Goal: Information Seeking & Learning: Learn about a topic

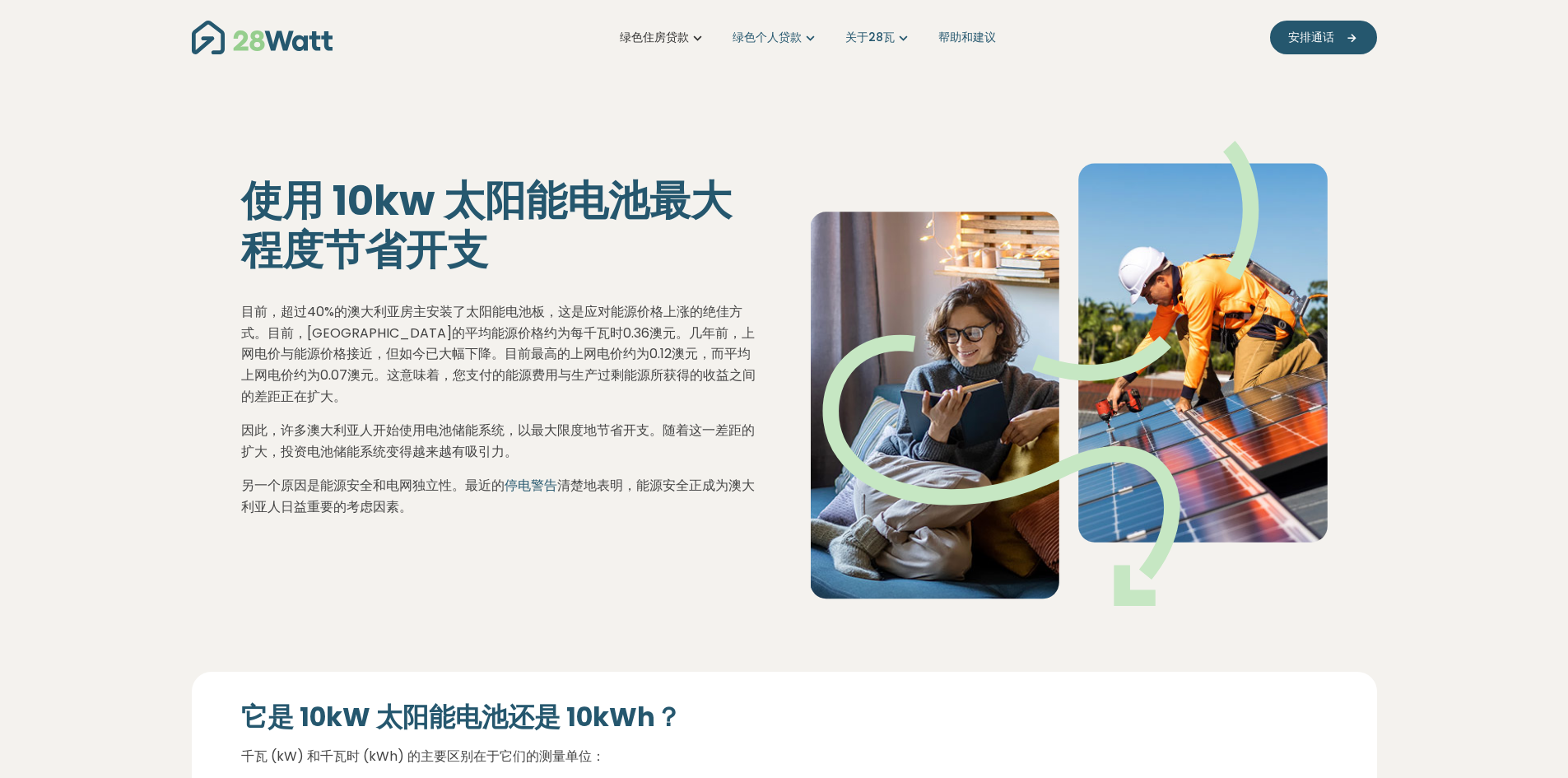
click at [697, 40] on icon "主导航" at bounding box center [697, 36] width 17 height 17
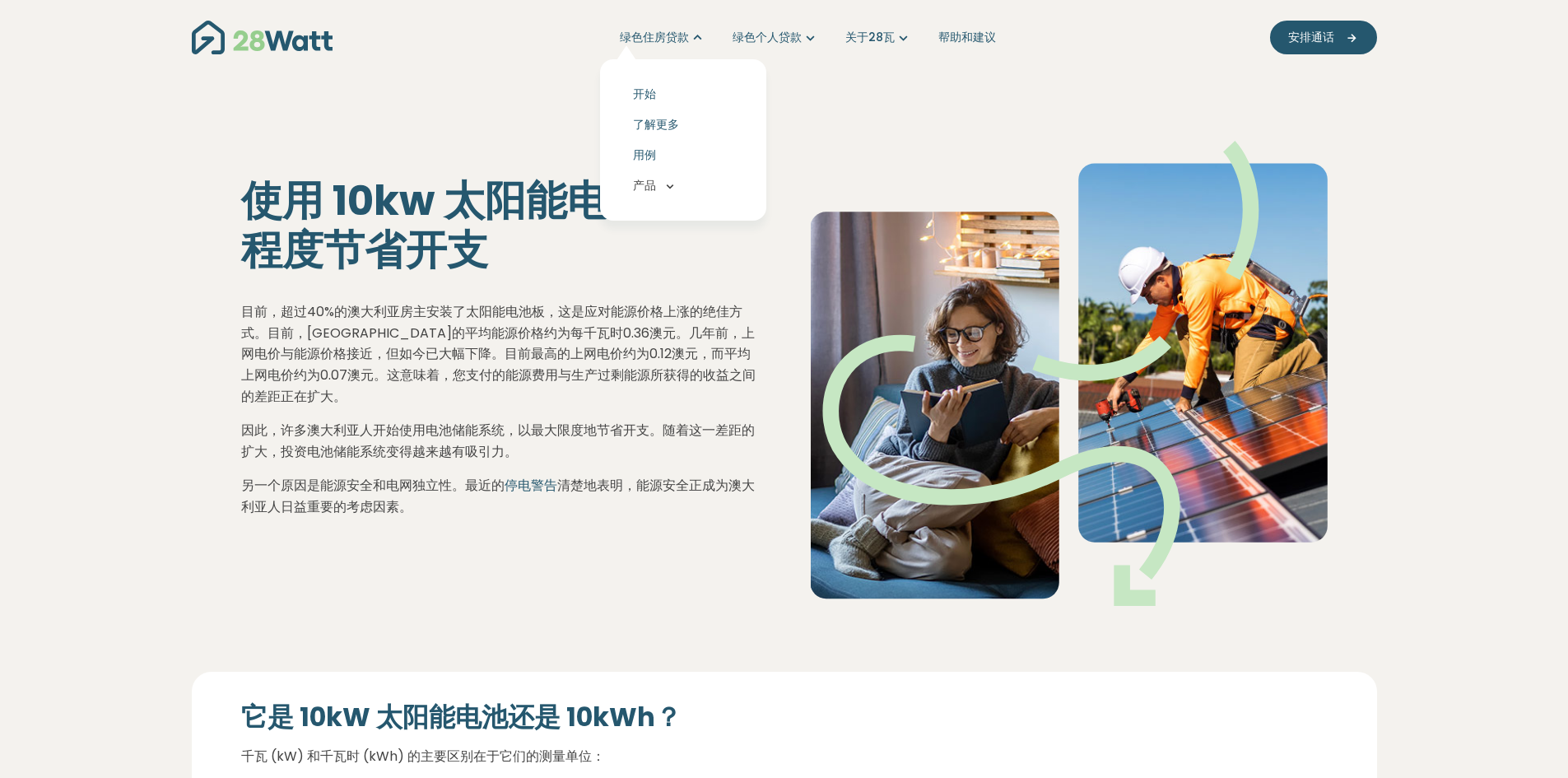
click at [672, 189] on icon "主导航" at bounding box center [670, 186] width 15 height 15
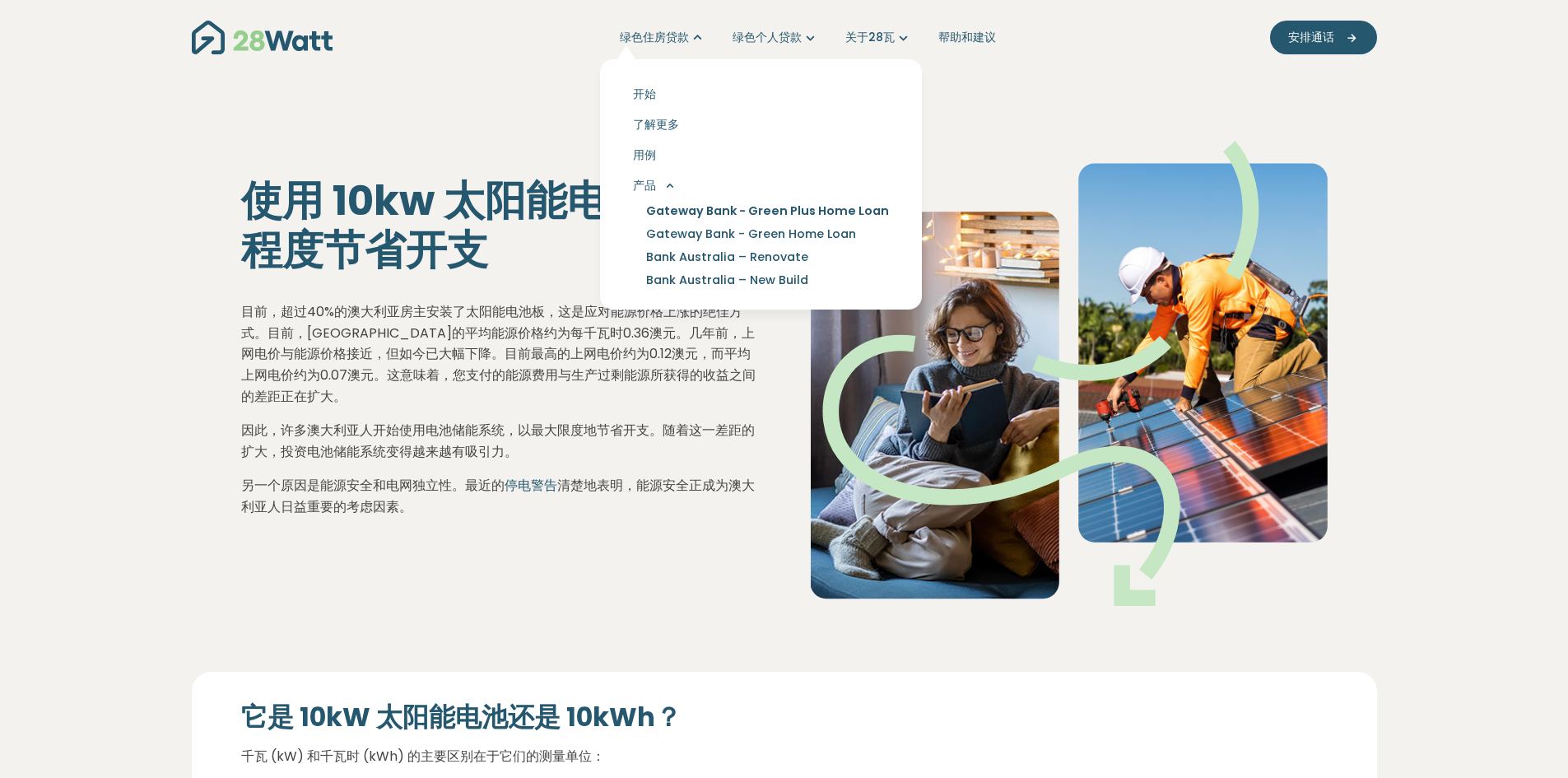
click at [684, 210] on link "Gateway Bank - Green Plus Home Loan" at bounding box center [767, 211] width 282 height 23
